Goal: Find specific page/section: Find specific page/section

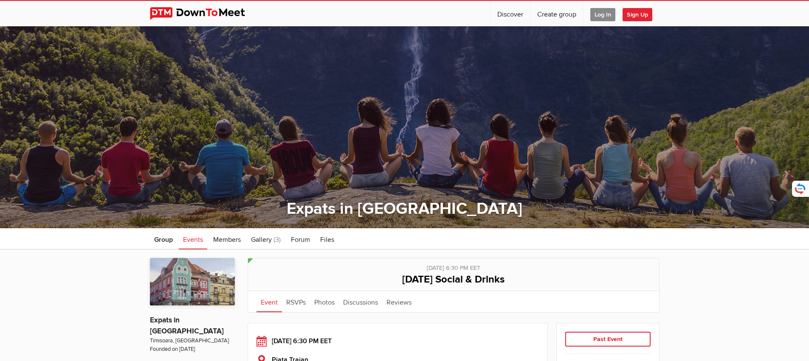
click at [211, 16] on img at bounding box center [204, 13] width 108 height 13
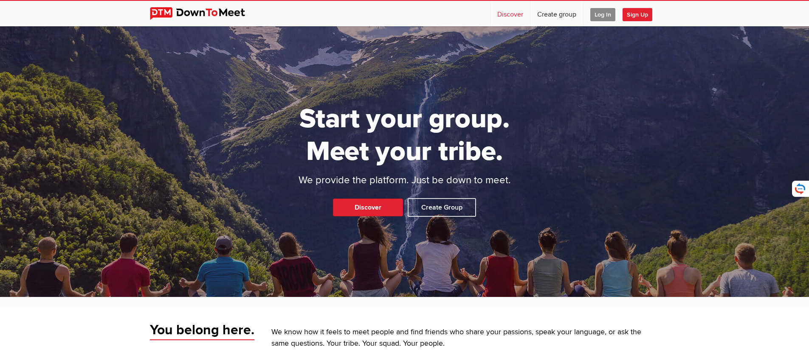
click at [504, 16] on link "Discover" at bounding box center [509, 13] width 39 height 25
select select "null"
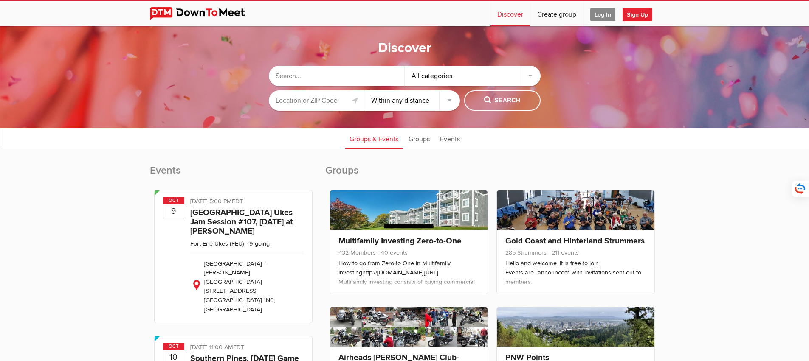
click at [348, 78] on input "text" at bounding box center [337, 76] width 136 height 20
click at [321, 96] on input "text" at bounding box center [317, 100] width 96 height 20
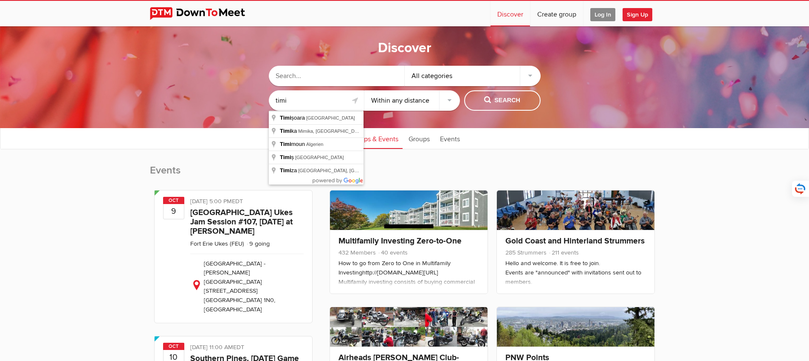
type input "[GEOGRAPHIC_DATA], [GEOGRAPHIC_DATA]"
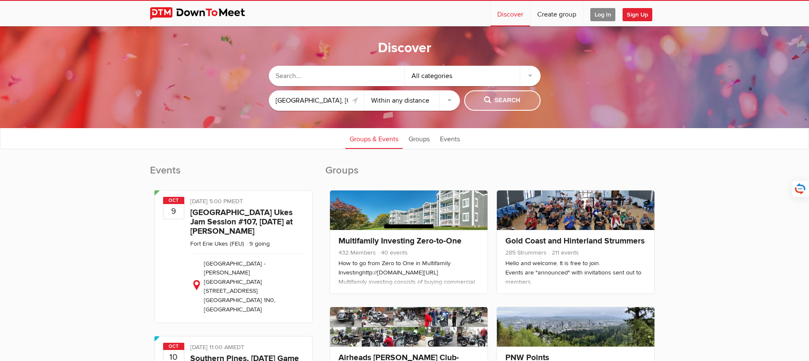
click at [511, 95] on button "Search" at bounding box center [502, 100] width 76 height 20
click at [441, 104] on select "Within 10 miles Within 25 miles Within 50 miles Within 100 miles Within any dis…" at bounding box center [412, 100] width 96 height 20
click at [494, 100] on span "Search" at bounding box center [502, 100] width 36 height 9
click at [487, 100] on span "Search" at bounding box center [502, 100] width 36 height 9
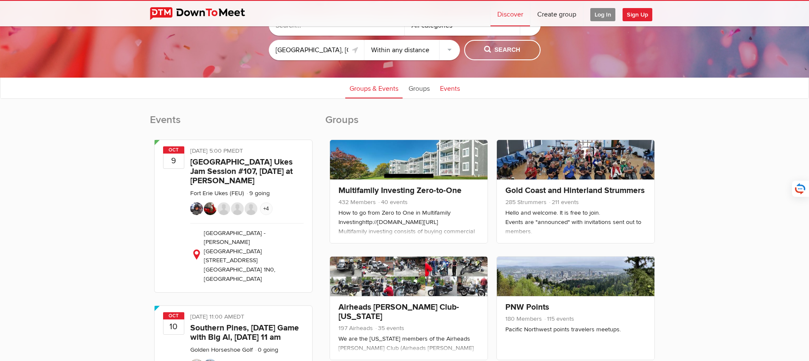
scroll to position [56, 0]
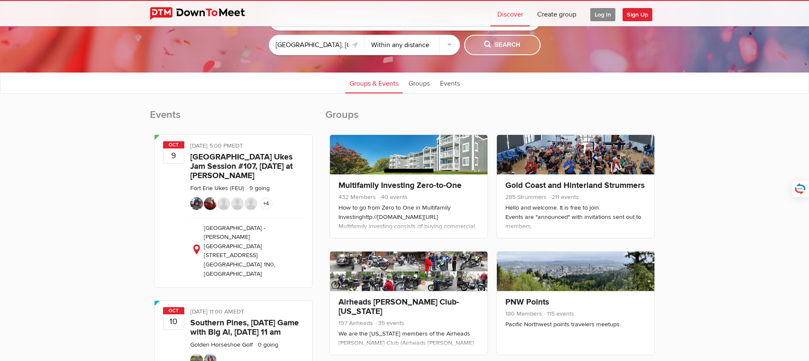
click at [524, 48] on button "Search" at bounding box center [502, 45] width 76 height 20
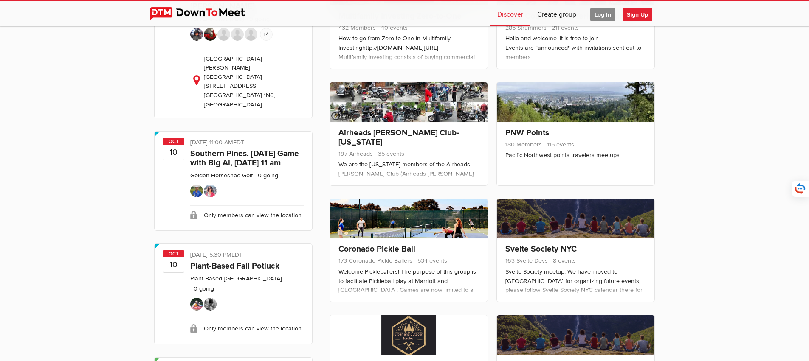
scroll to position [0, 0]
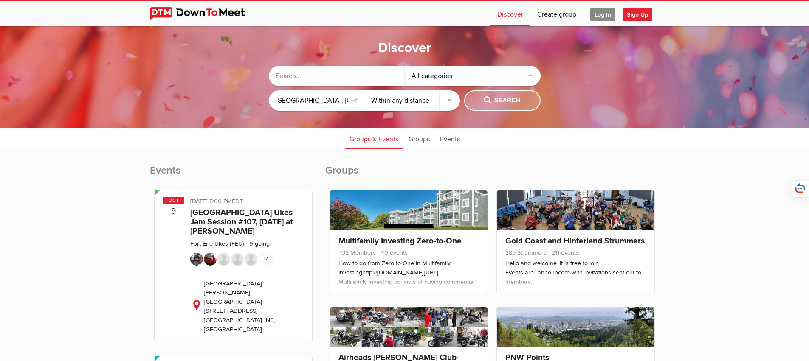
click at [500, 110] on button "Search" at bounding box center [502, 100] width 76 height 20
click at [501, 102] on span "Search" at bounding box center [502, 100] width 36 height 9
